Goal: Navigation & Orientation: Find specific page/section

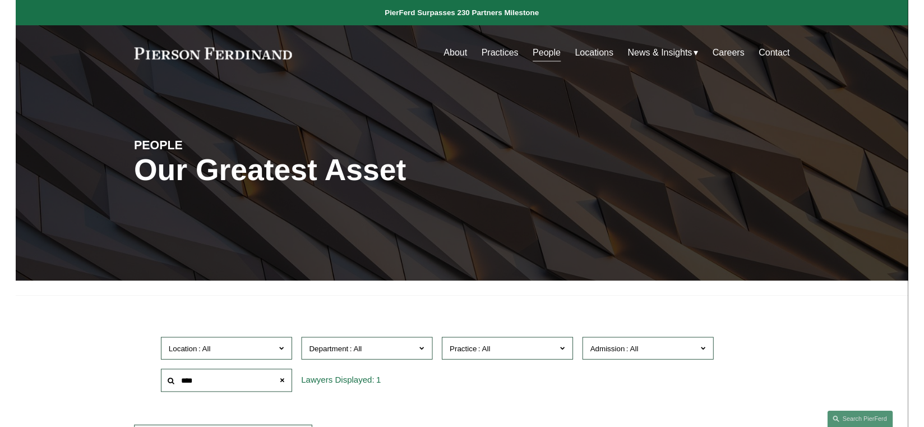
scroll to position [168, 0]
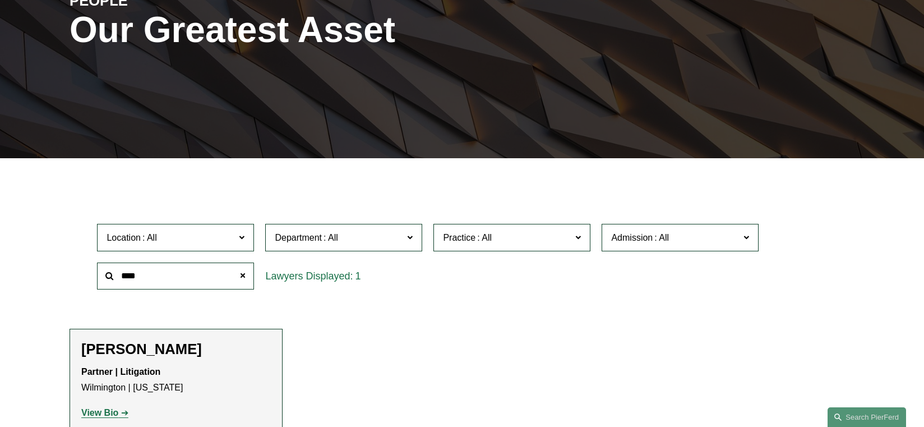
click at [875, 229] on ul "Filter Location All Atlanta Austin Boston Charlotte Chicago Cincinnati Clevelan…" at bounding box center [462, 312] width 841 height 257
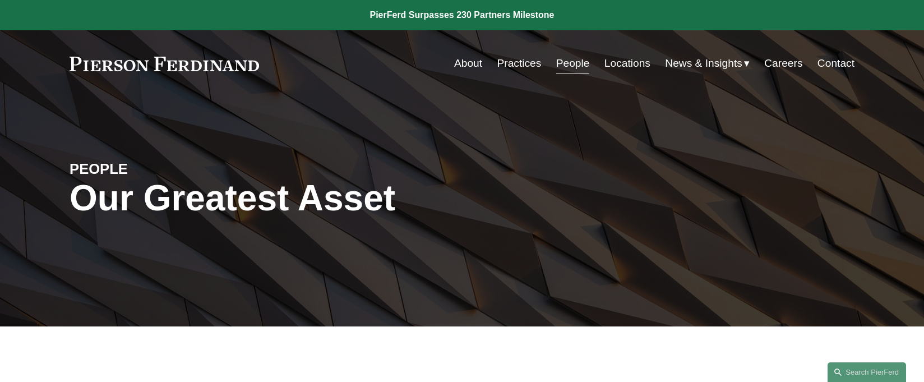
click at [142, 70] on link at bounding box center [165, 64] width 190 height 15
